Goal: Ask a question

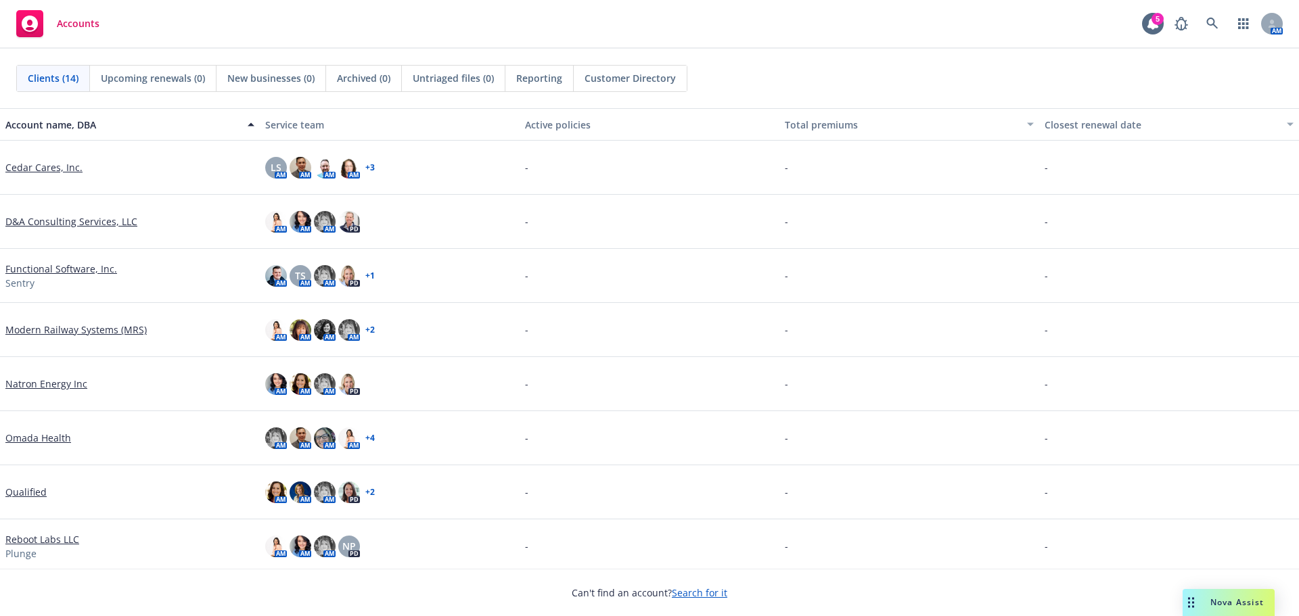
click at [1208, 605] on div "Nova Assist" at bounding box center [1236, 603] width 75 height 12
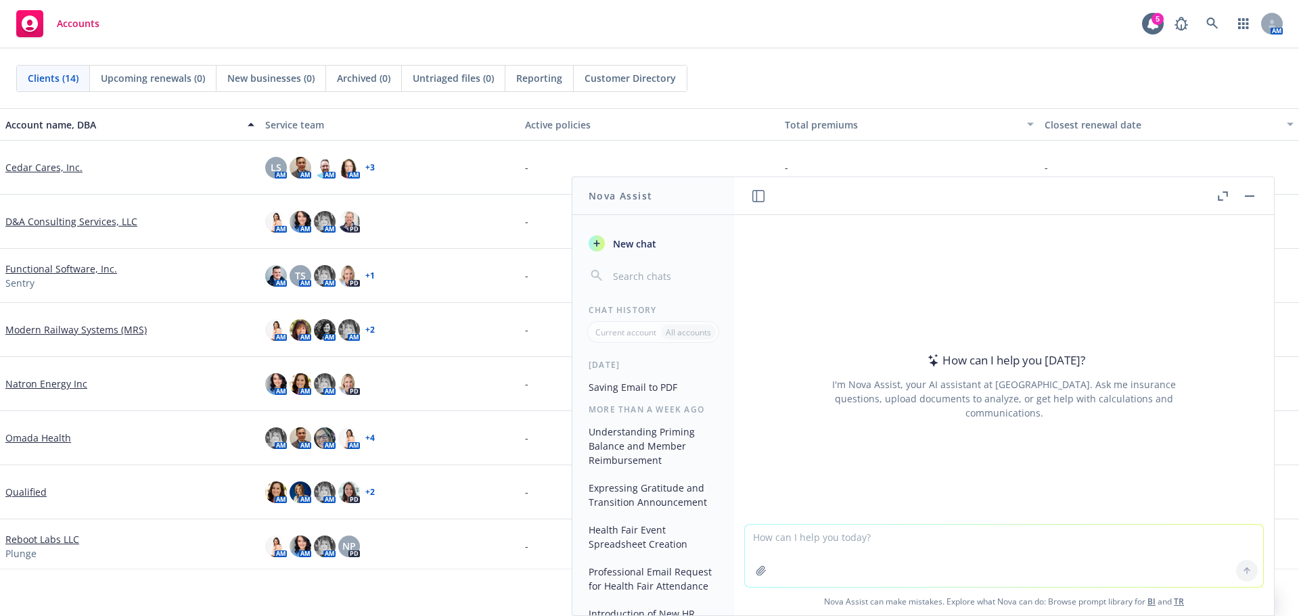
click at [775, 528] on textarea at bounding box center [1004, 556] width 518 height 62
type textarea "where can a Cigna member go to get a flue shot?"
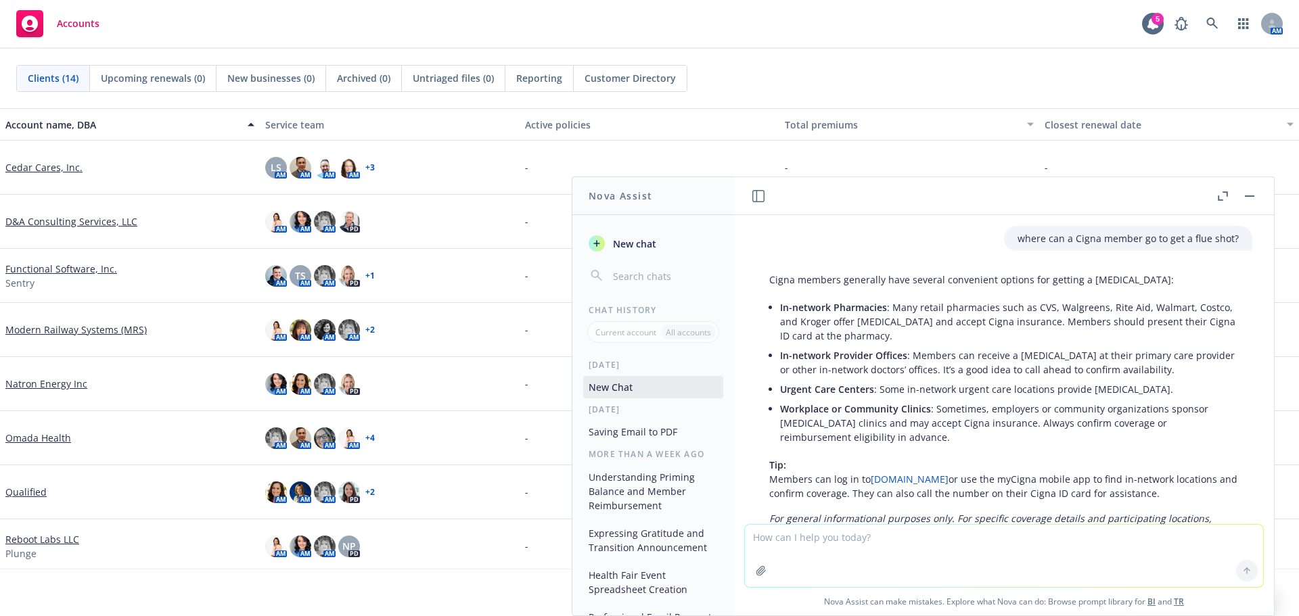
scroll to position [78, 0]
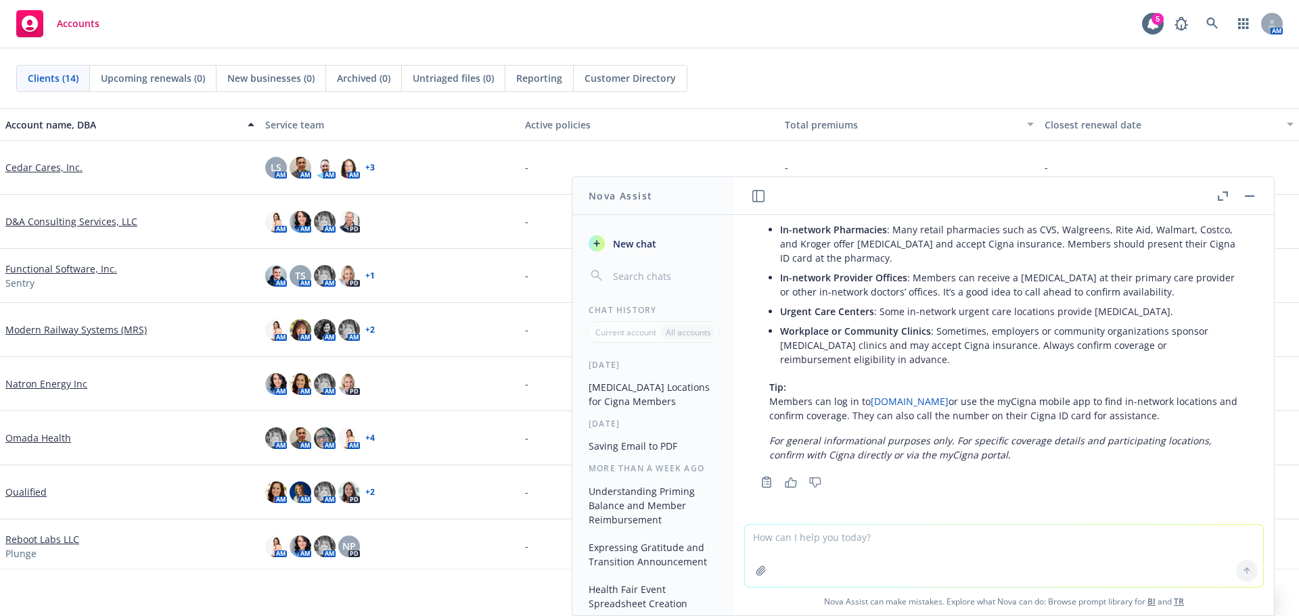
click at [890, 405] on link "[DOMAIN_NAME]" at bounding box center [910, 401] width 78 height 13
